Goal: Information Seeking & Learning: Learn about a topic

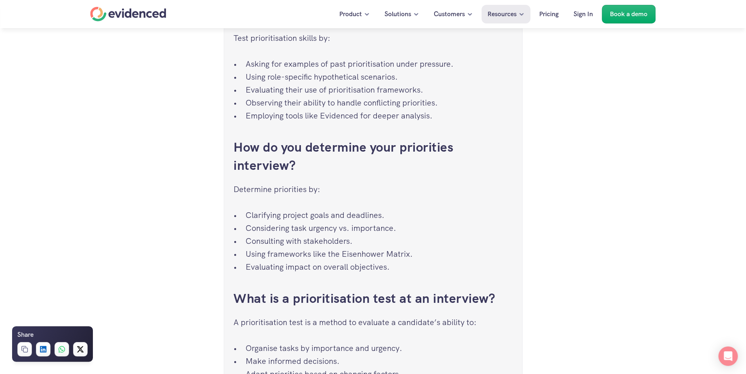
scroll to position [3110, 0]
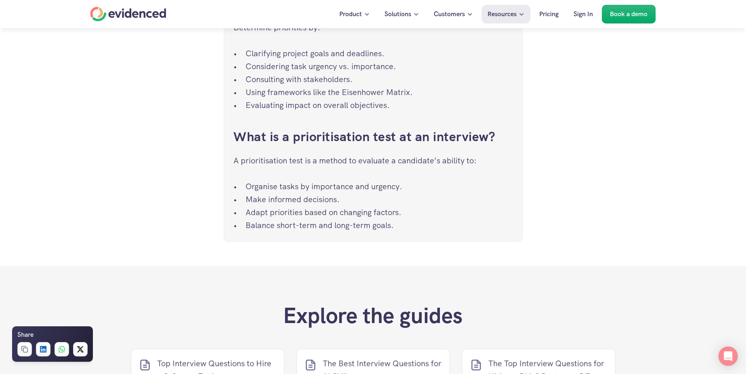
drag, startPoint x: 258, startPoint y: 72, endPoint x: 451, endPoint y: 246, distance: 259.4
copy div "The Best Interview Questions to Assess Prioritisation Evidenced 7 min read | 13…"
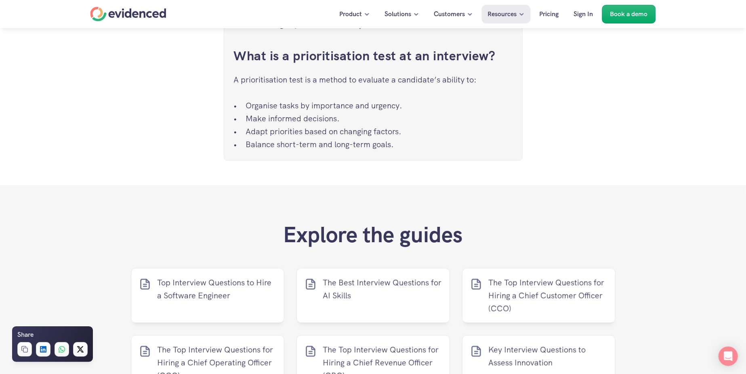
scroll to position [3271, 0]
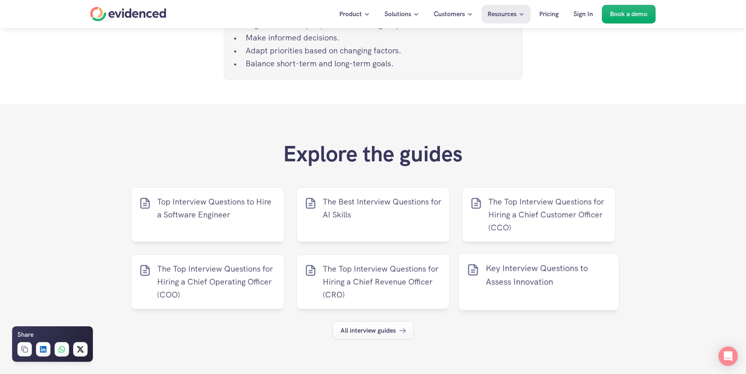
click at [516, 275] on p "Key Interview Questions to Assess Innovation" at bounding box center [547, 274] width 125 height 27
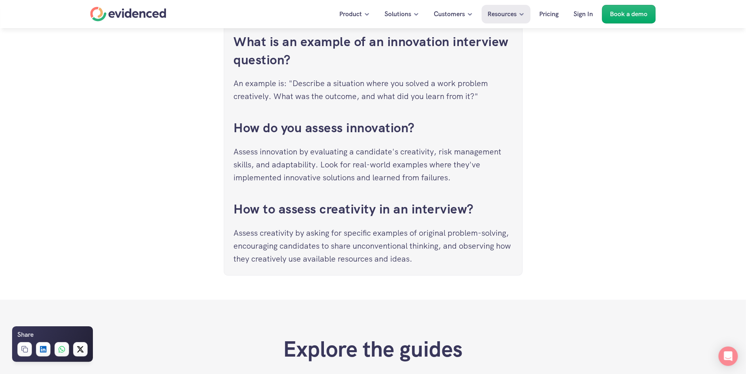
scroll to position [4200, 0]
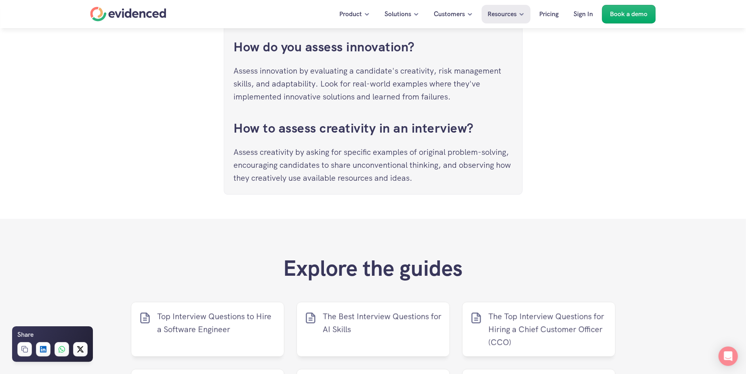
drag, startPoint x: 267, startPoint y: 76, endPoint x: 441, endPoint y: 173, distance: 199.6
copy div "Key Interview Questions to Assess Innovation Evidenced 9 min read | 28 Nov 2024…"
